Goal: Navigation & Orientation: Find specific page/section

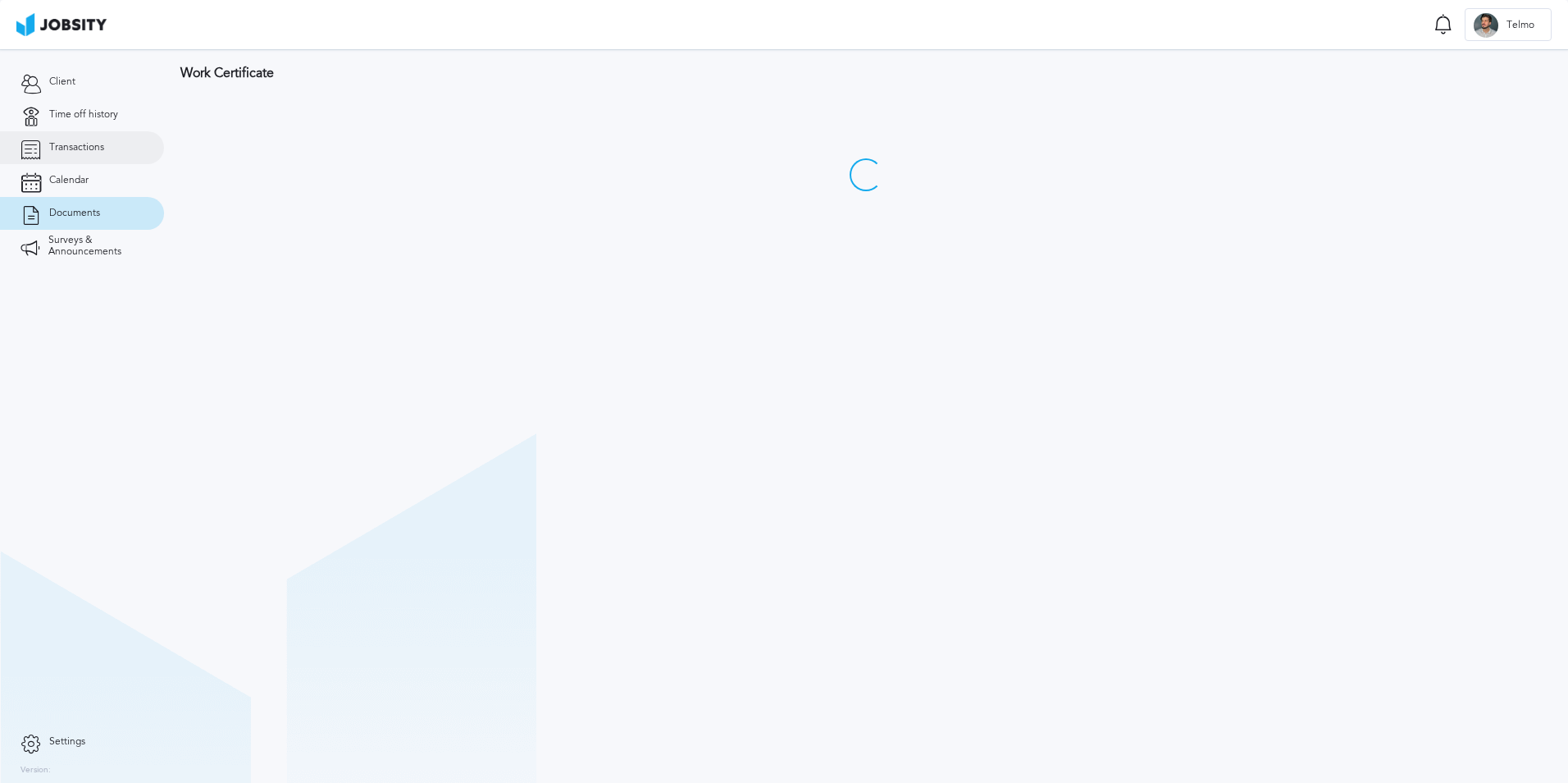
click at [123, 140] on link "Transactions" at bounding box center [82, 147] width 164 height 33
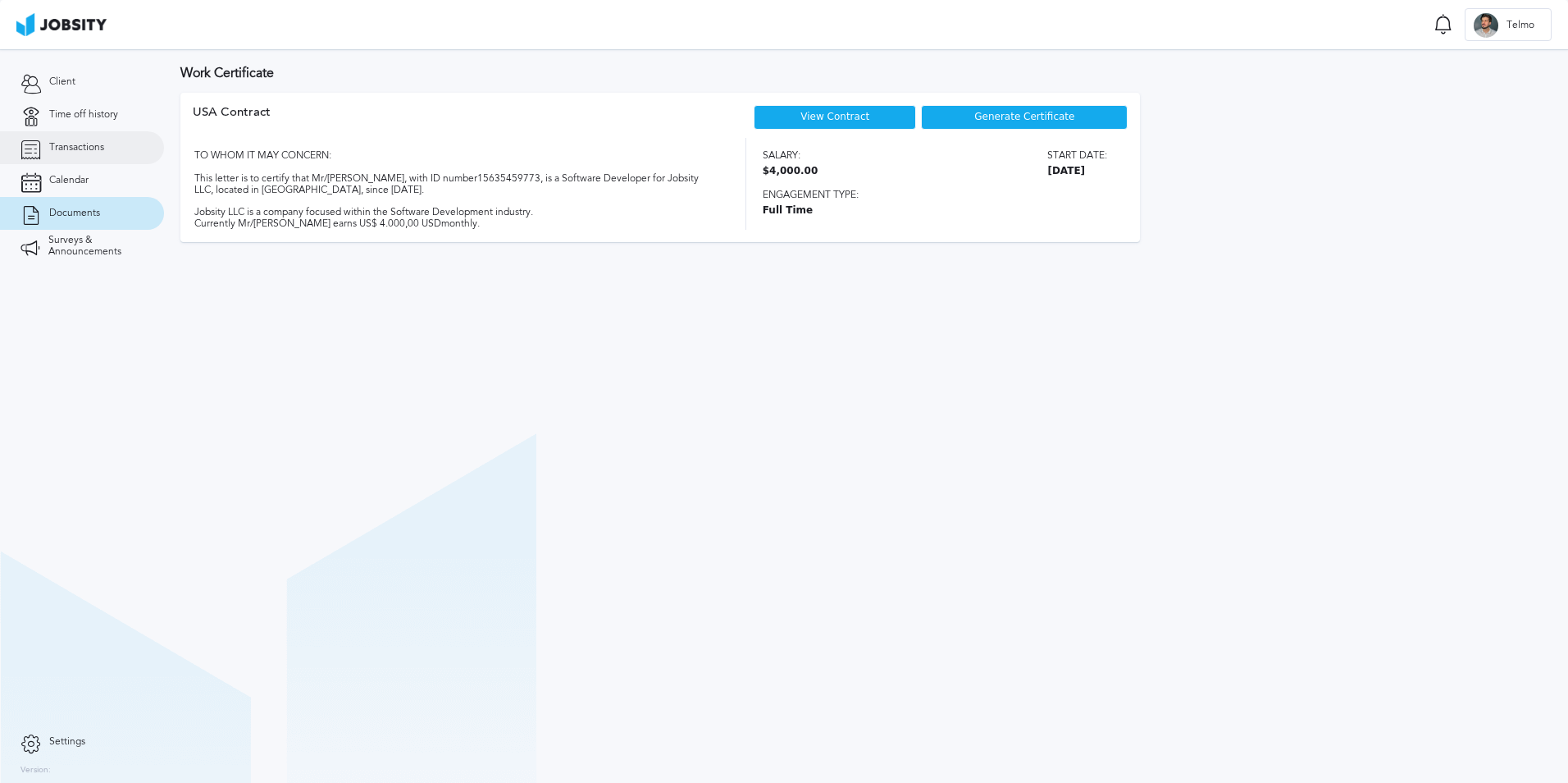
drag, startPoint x: 50, startPoint y: 119, endPoint x: 52, endPoint y: 144, distance: 25.1
click at [50, 121] on link "Time off history" at bounding box center [82, 114] width 164 height 33
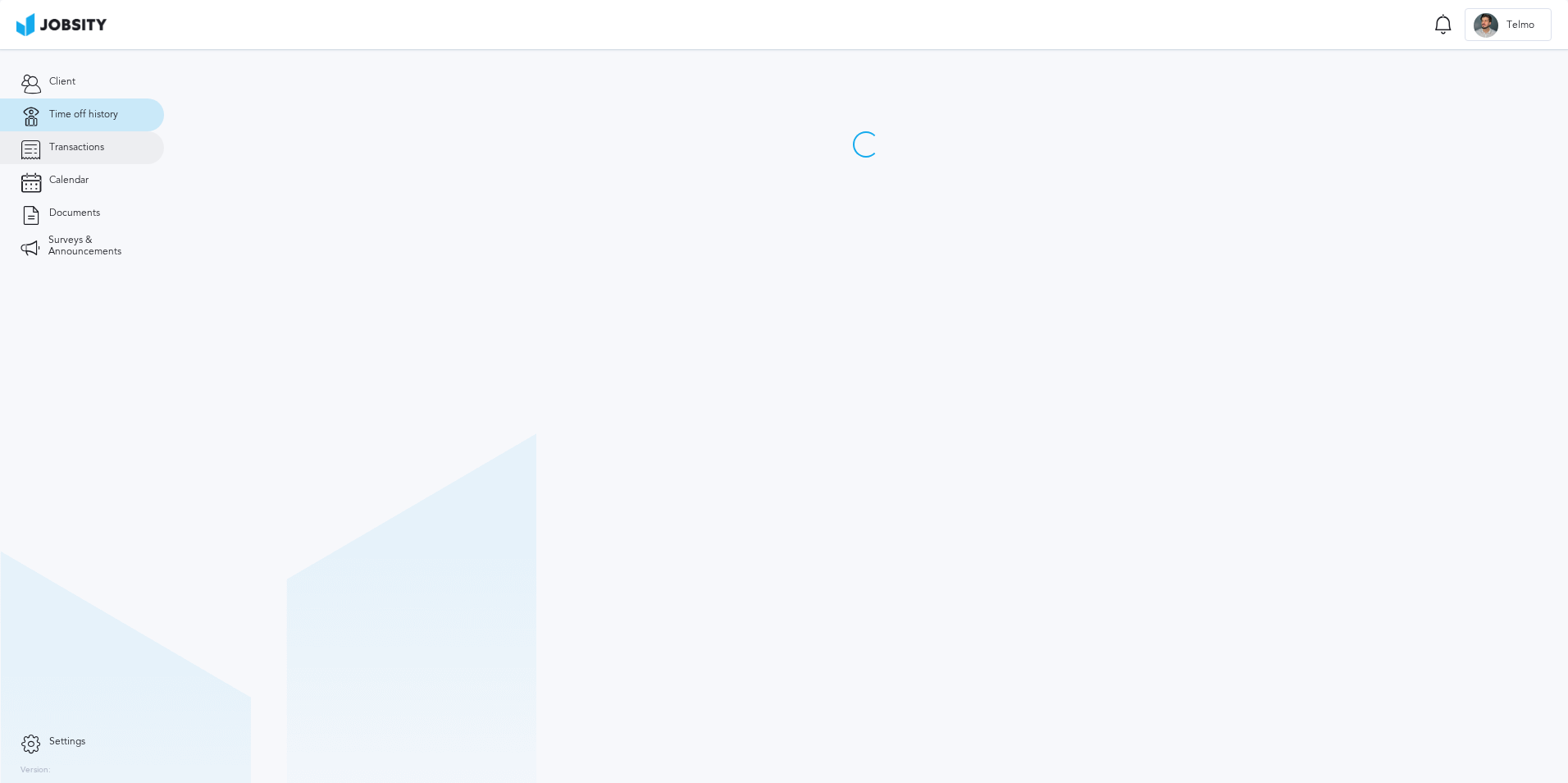
click at [52, 144] on span "Transactions" at bounding box center [76, 148] width 55 height 11
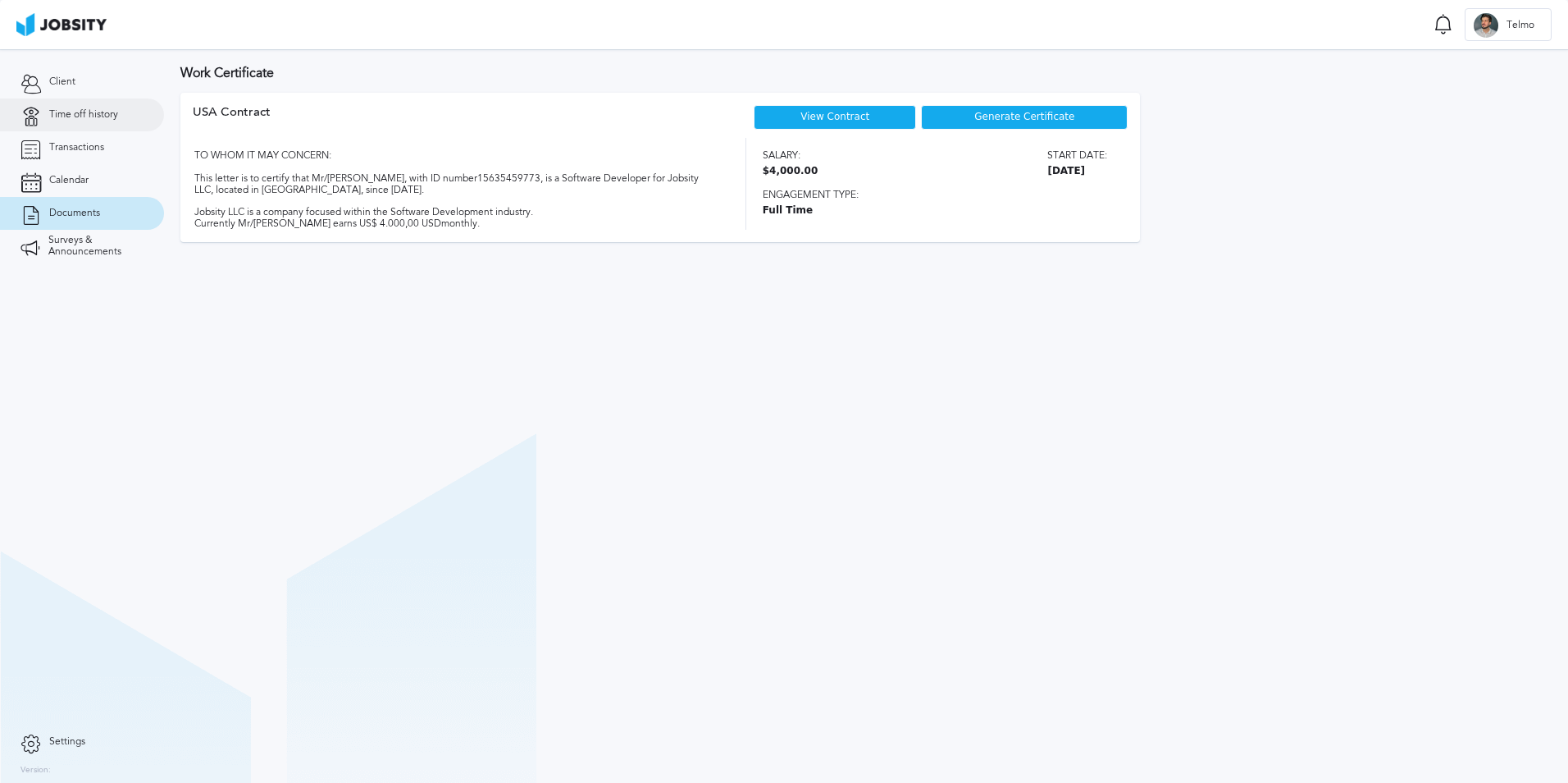
click at [67, 123] on link "Time off history" at bounding box center [82, 114] width 164 height 33
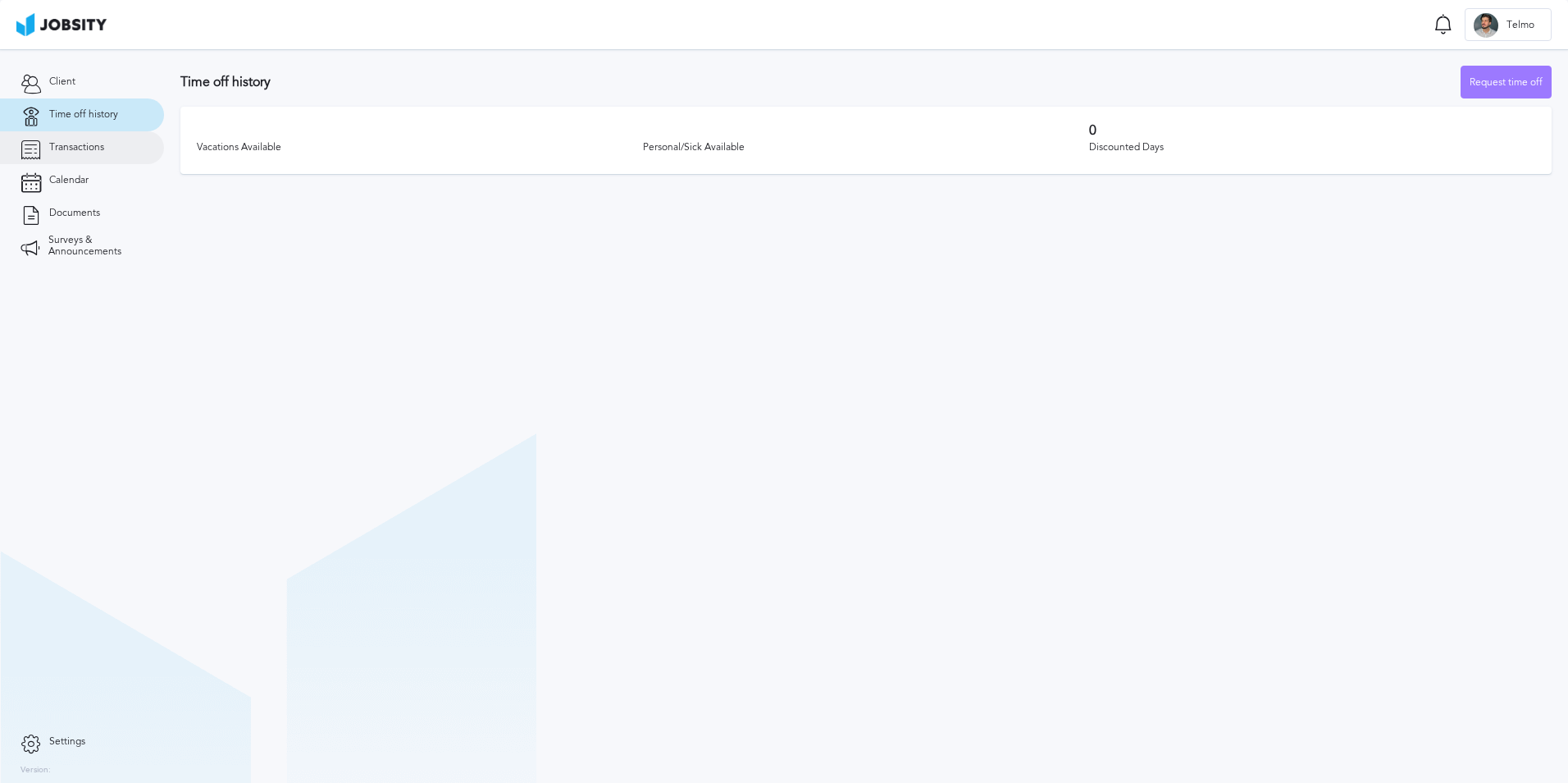
click at [97, 144] on span "Transactions" at bounding box center [76, 148] width 55 height 11
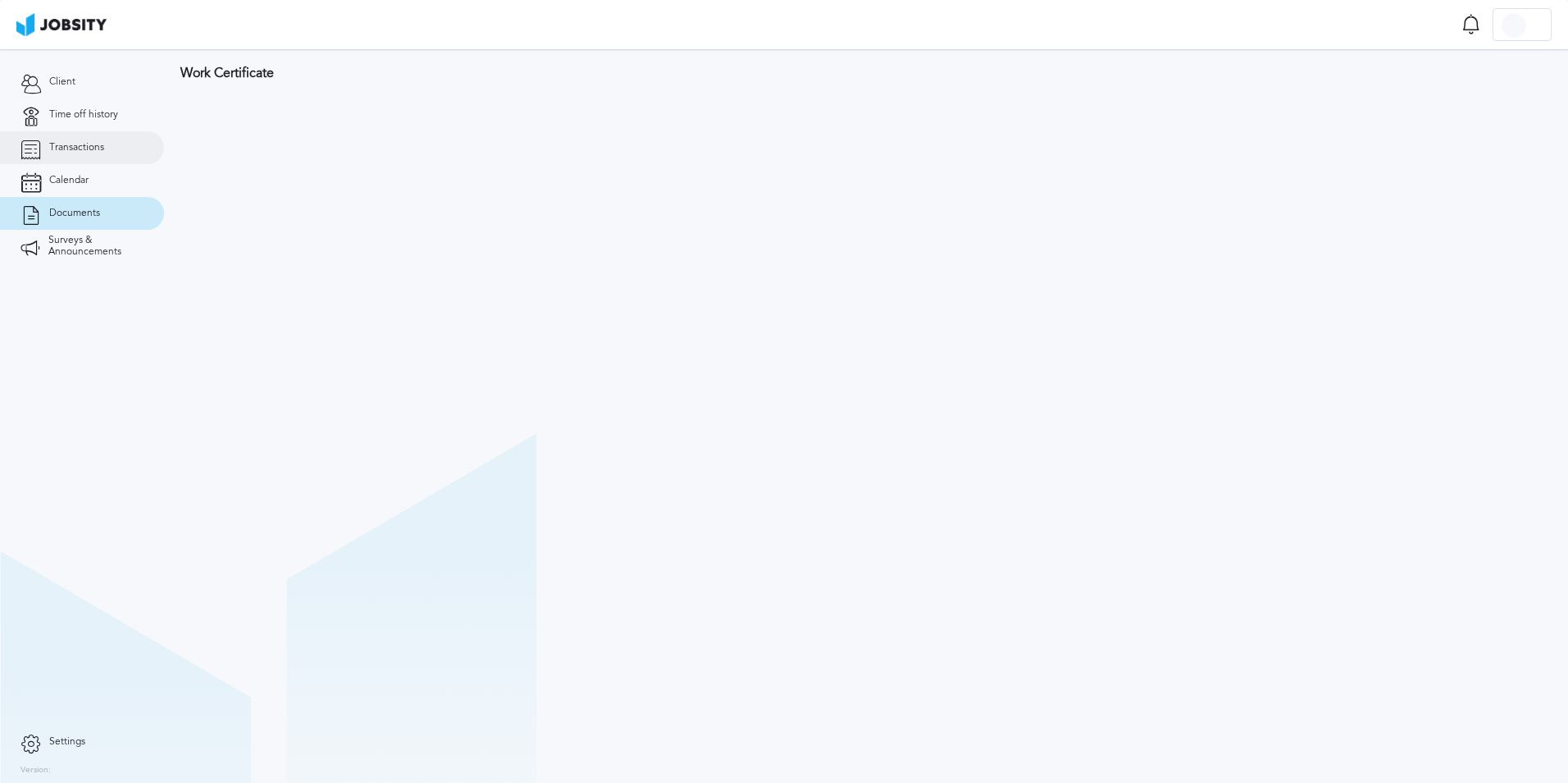
click at [96, 153] on link "Transactions" at bounding box center [82, 147] width 164 height 33
click at [175, 157] on div "Work Certificate" at bounding box center [866, 152] width 1404 height 207
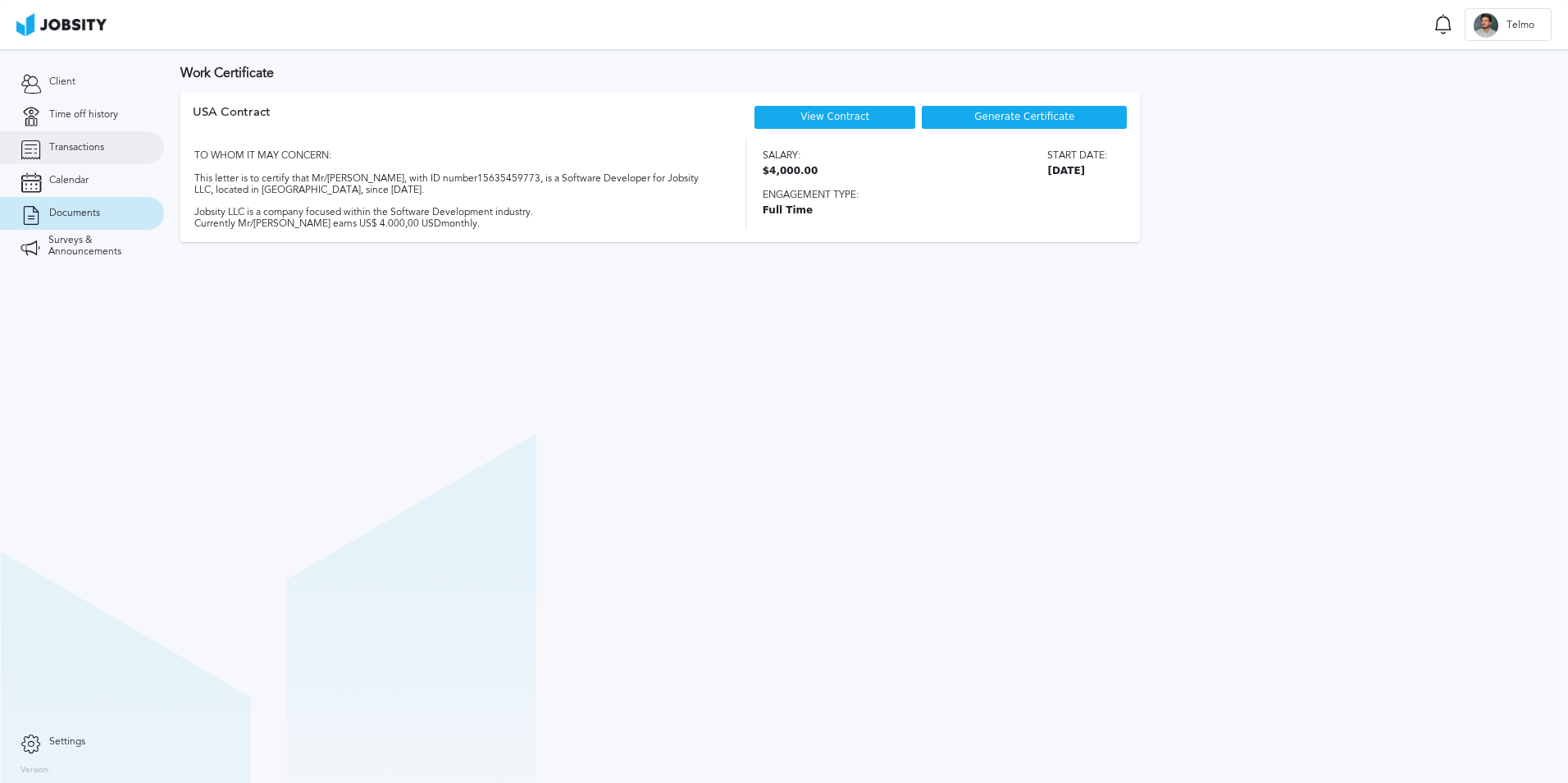
click at [129, 134] on link "Transactions" at bounding box center [82, 147] width 164 height 33
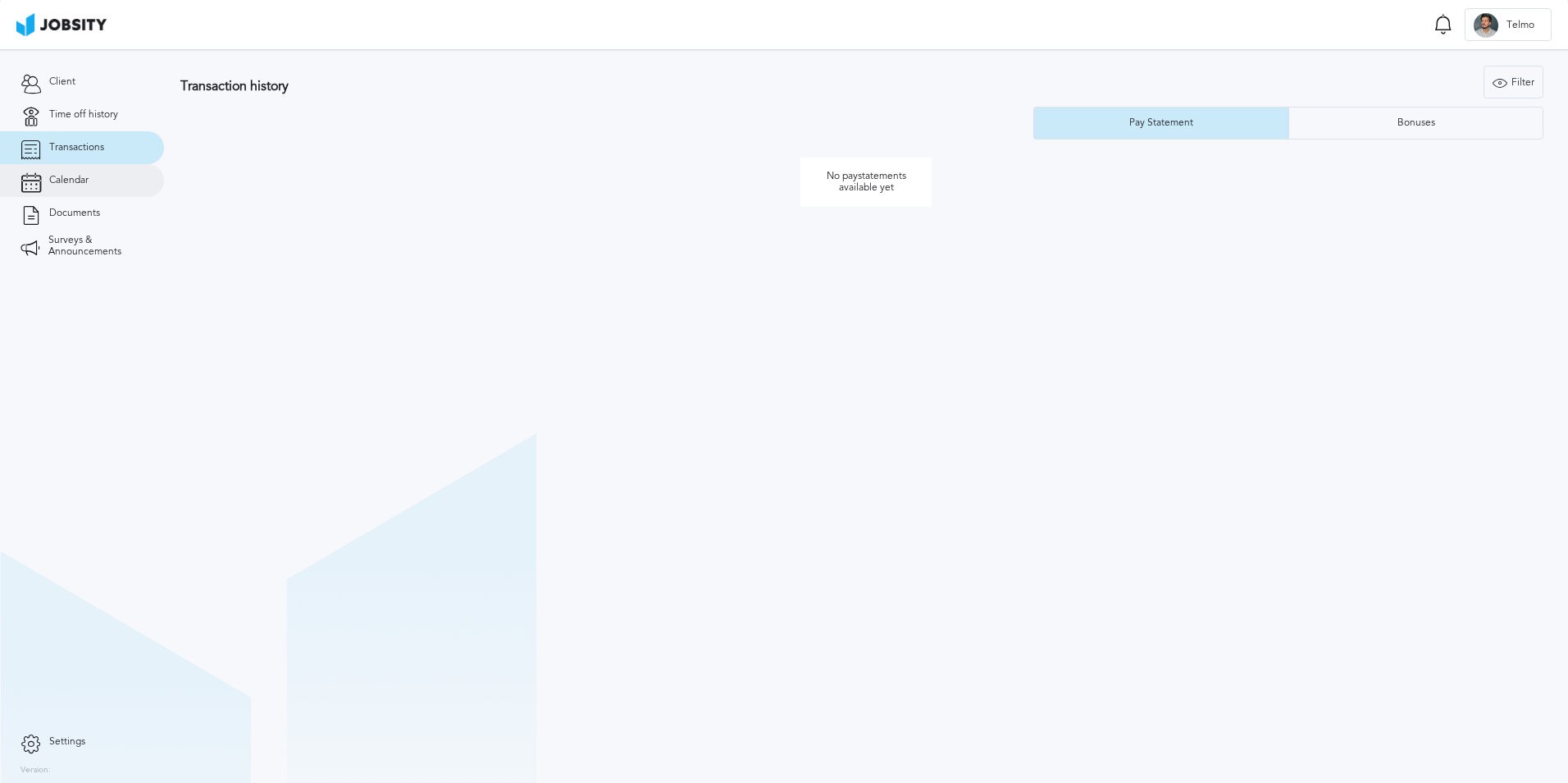
click at [87, 171] on link "Calendar" at bounding box center [82, 180] width 164 height 33
